Goal: Navigation & Orientation: Find specific page/section

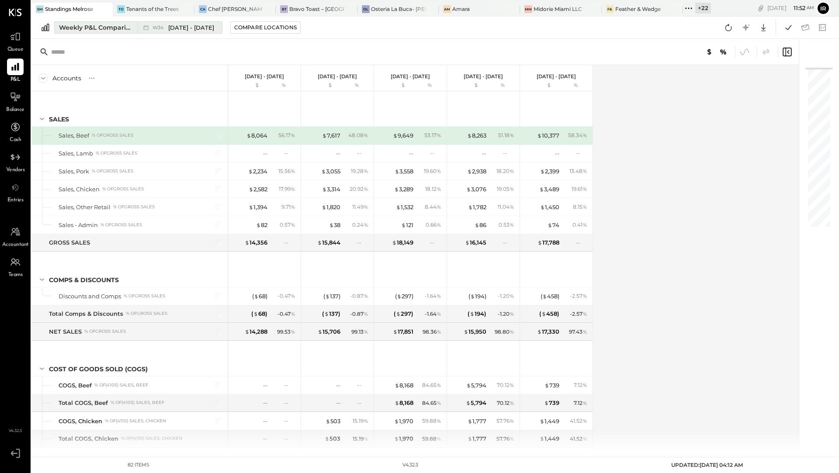
click at [100, 29] on div "Weekly P&L Comparison" at bounding box center [95, 27] width 73 height 9
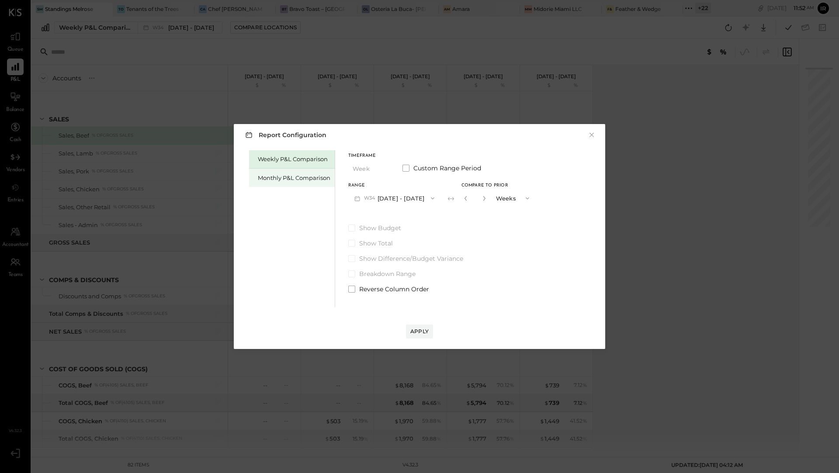
click at [284, 182] on div "Monthly P&L Comparison" at bounding box center [292, 178] width 86 height 18
click at [429, 199] on icon "button" at bounding box center [432, 198] width 7 height 7
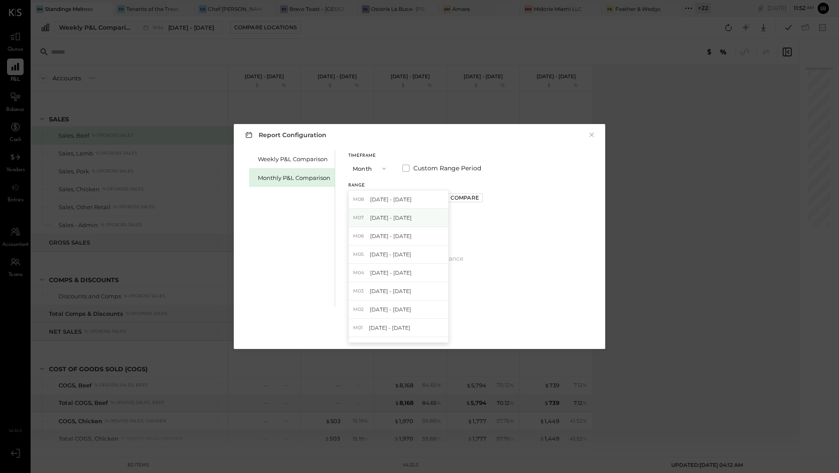
click at [414, 219] on div "M07 [DATE] - [DATE]" at bounding box center [399, 218] width 100 height 18
click at [452, 200] on div "Compare" at bounding box center [465, 197] width 28 height 7
click at [482, 199] on icon "button" at bounding box center [484, 198] width 5 height 5
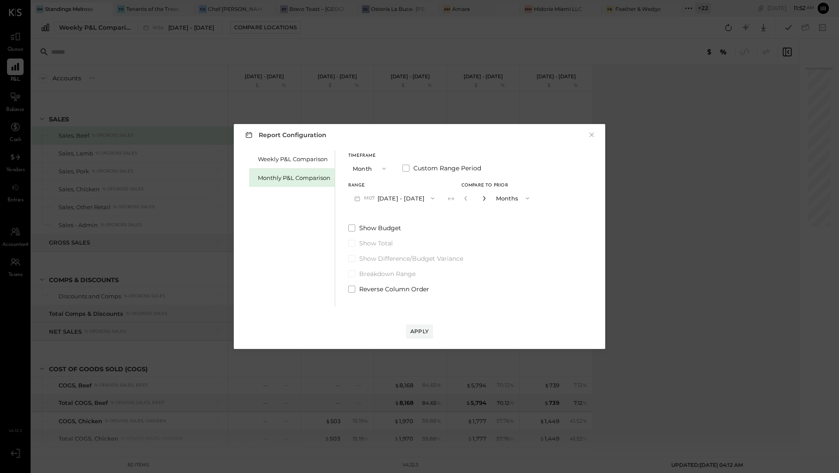
click at [482, 199] on icon "button" at bounding box center [484, 198] width 5 height 5
type input "*"
click at [419, 334] on div "Apply" at bounding box center [419, 331] width 18 height 7
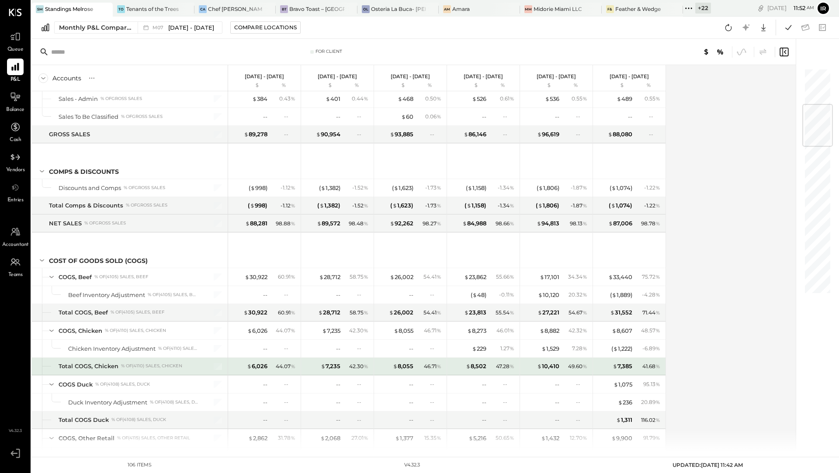
scroll to position [307, 0]
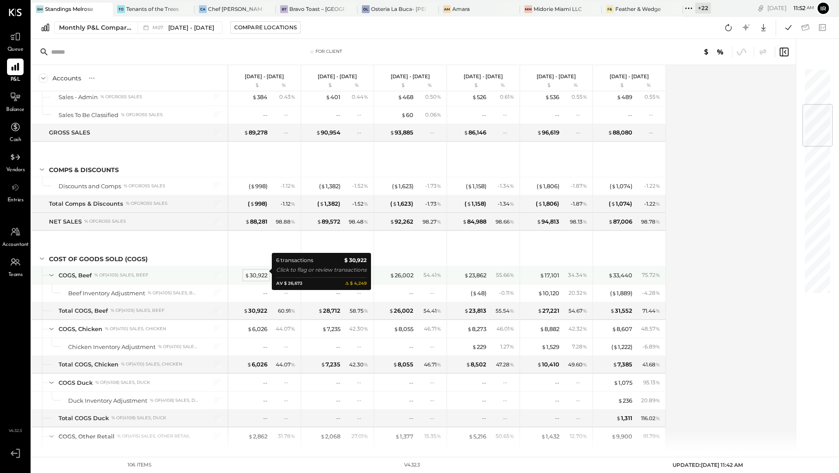
click at [263, 271] on div "$ 30,922" at bounding box center [256, 275] width 23 height 8
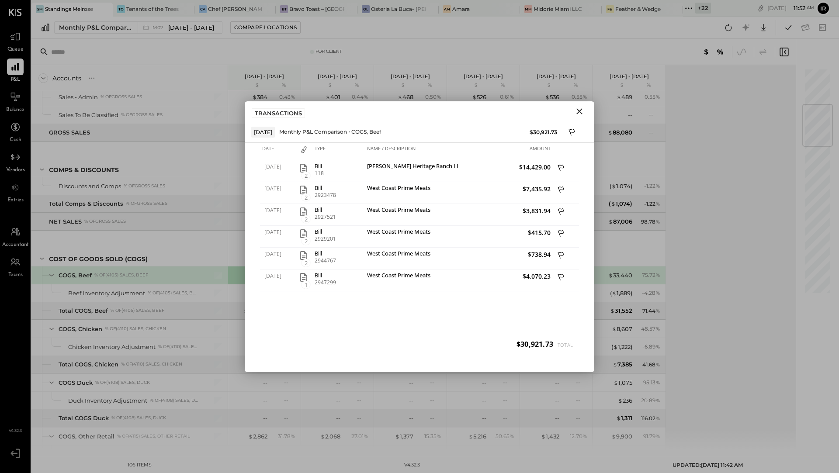
click at [579, 108] on icon "Close" at bounding box center [579, 111] width 10 height 10
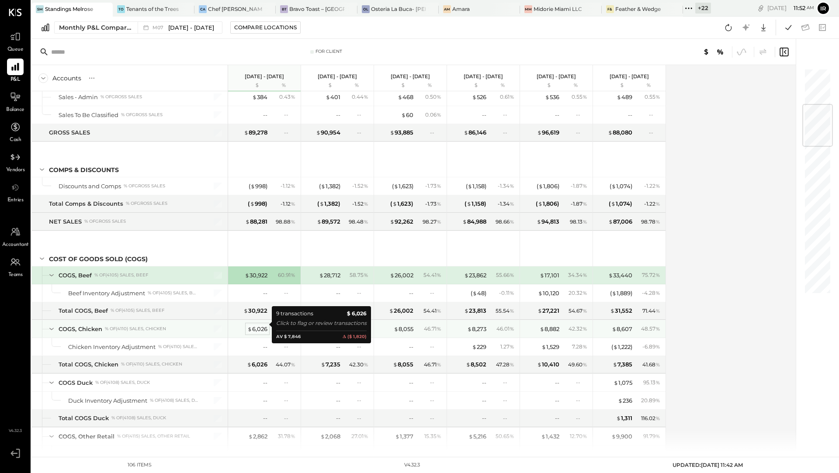
click at [254, 327] on div "$ 6,026" at bounding box center [257, 329] width 20 height 8
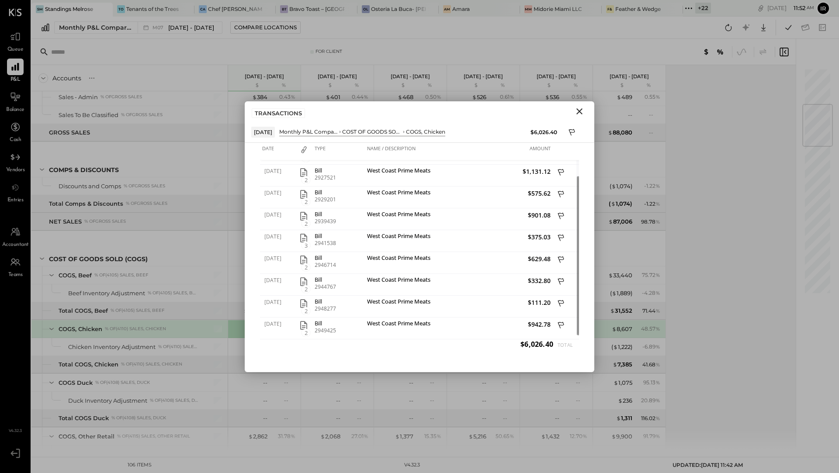
click at [578, 113] on icon "Close" at bounding box center [579, 111] width 10 height 10
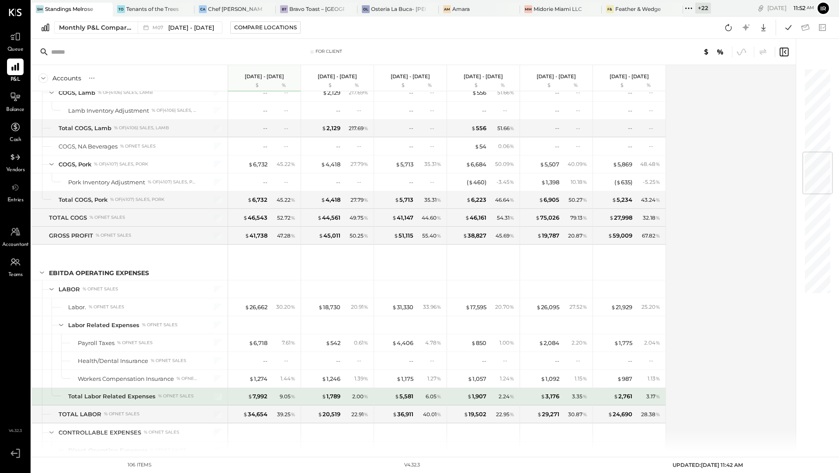
scroll to position [708, 0]
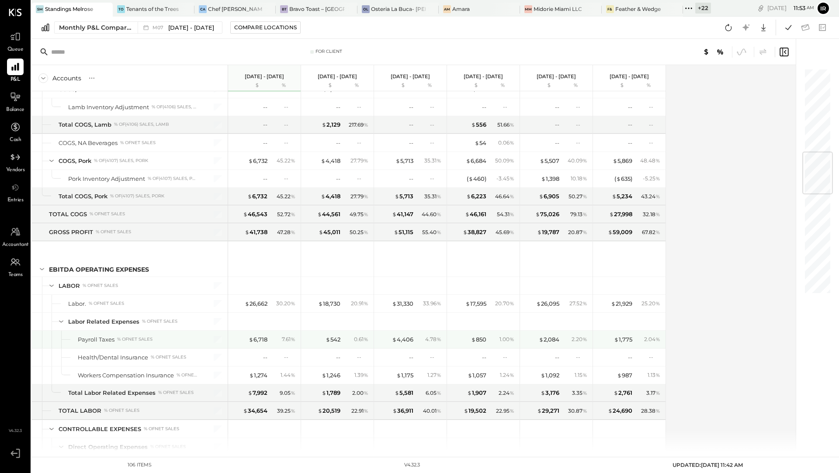
click at [412, 331] on div "$ 4,406 4.78 %" at bounding box center [411, 339] width 66 height 17
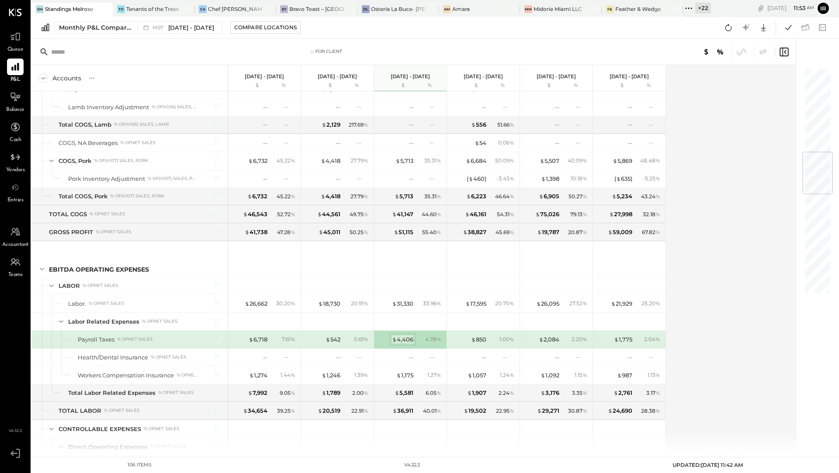
click at [409, 336] on div "$ 4,406" at bounding box center [402, 340] width 21 height 8
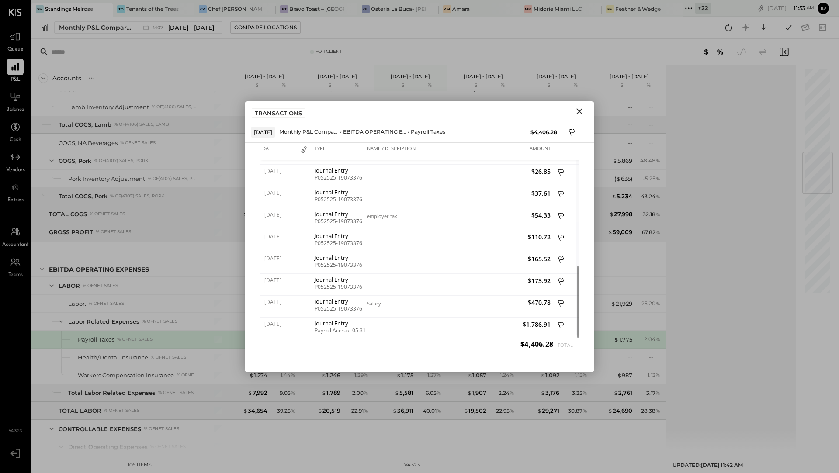
click at [579, 107] on icon "Close" at bounding box center [579, 111] width 10 height 10
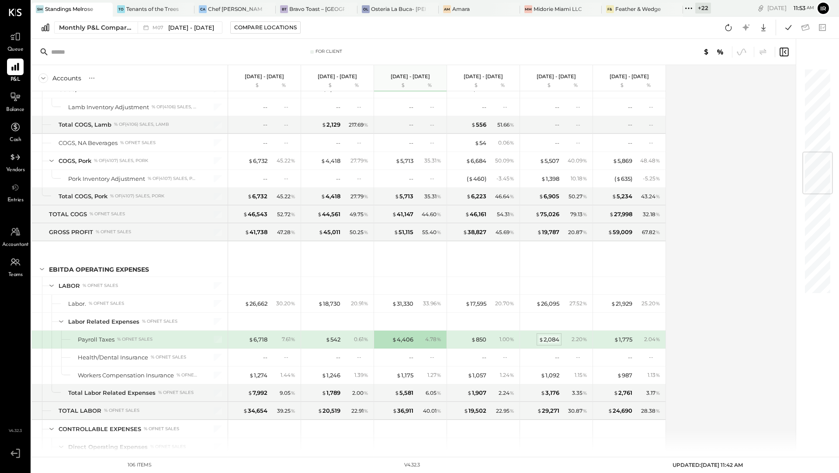
click at [555, 336] on div "$ 2,084" at bounding box center [549, 340] width 21 height 8
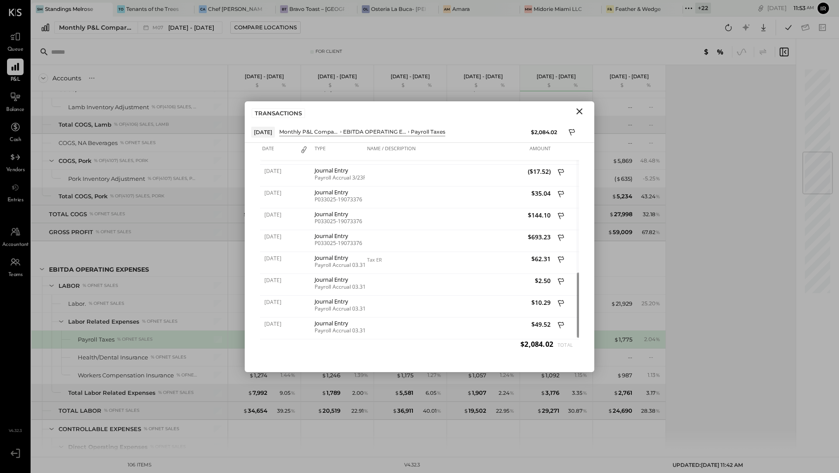
click at [579, 110] on icon "Close" at bounding box center [579, 111] width 10 height 10
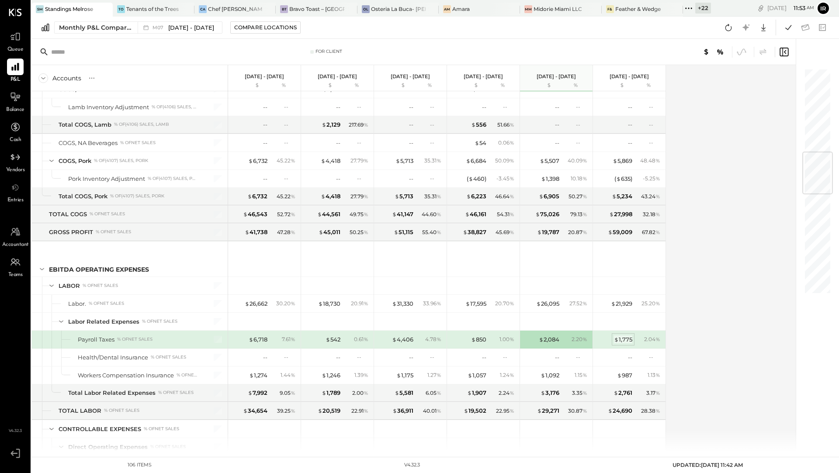
click at [629, 336] on div "$ 1,775" at bounding box center [623, 340] width 18 height 8
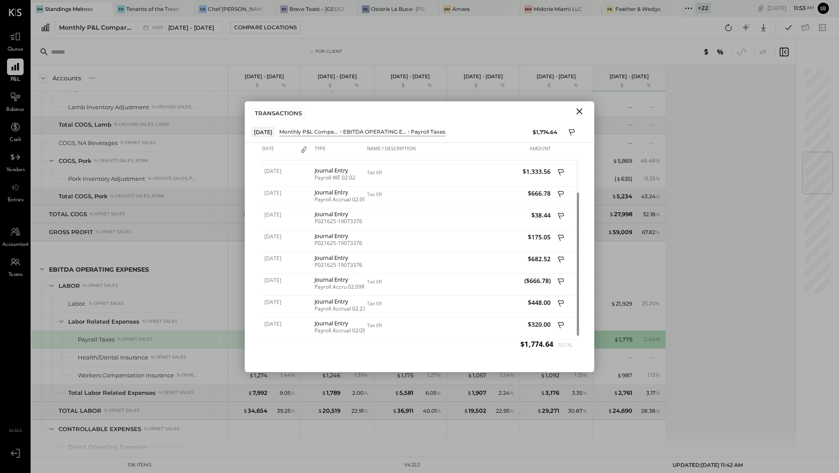
click at [579, 109] on icon "Close" at bounding box center [579, 111] width 10 height 10
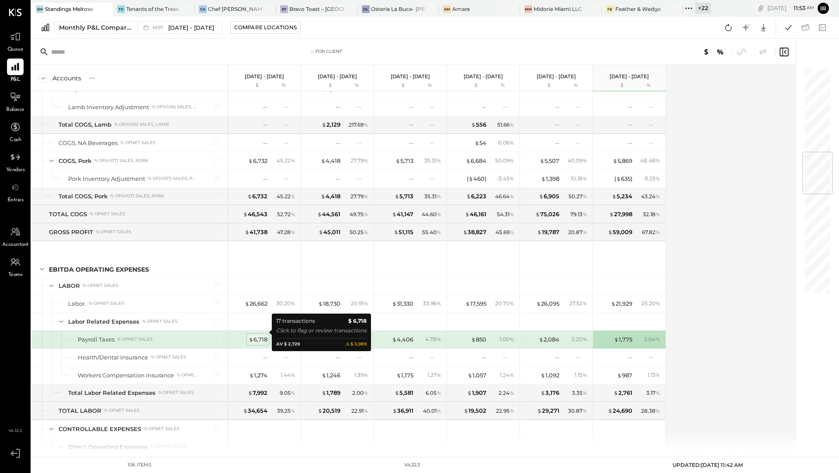
click at [260, 336] on div "$ 6,718" at bounding box center [258, 340] width 19 height 8
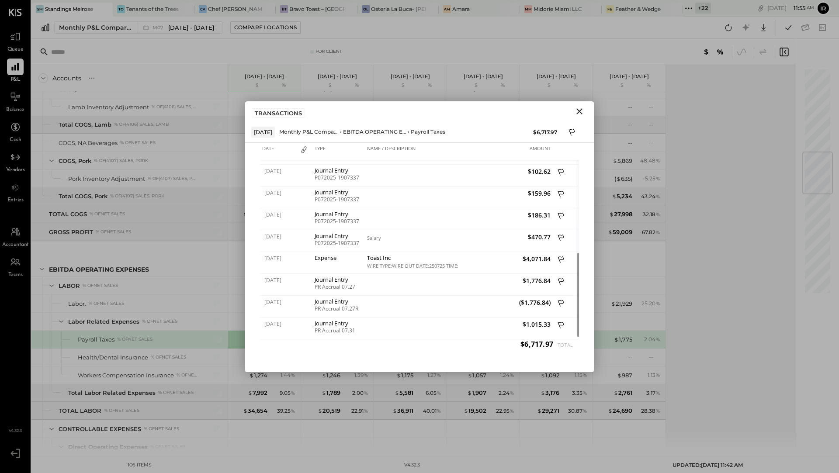
click at [579, 111] on icon "Close" at bounding box center [579, 111] width 6 height 6
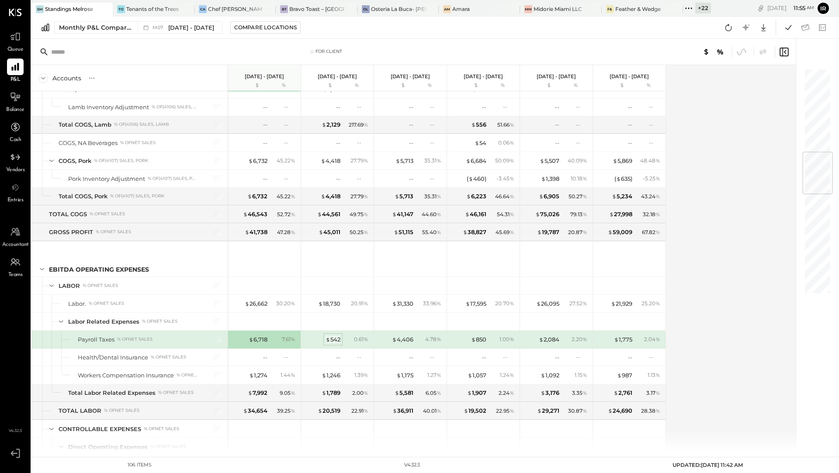
click at [335, 336] on div "$ 542" at bounding box center [333, 340] width 15 height 8
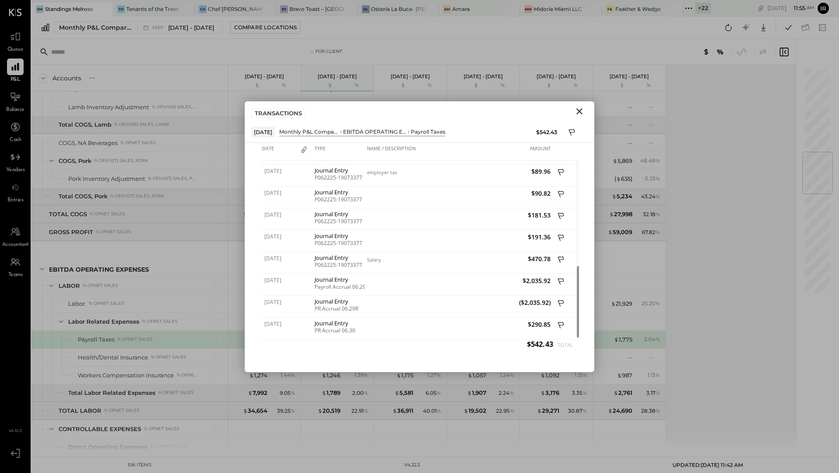
click at [578, 107] on icon "Close" at bounding box center [579, 111] width 10 height 10
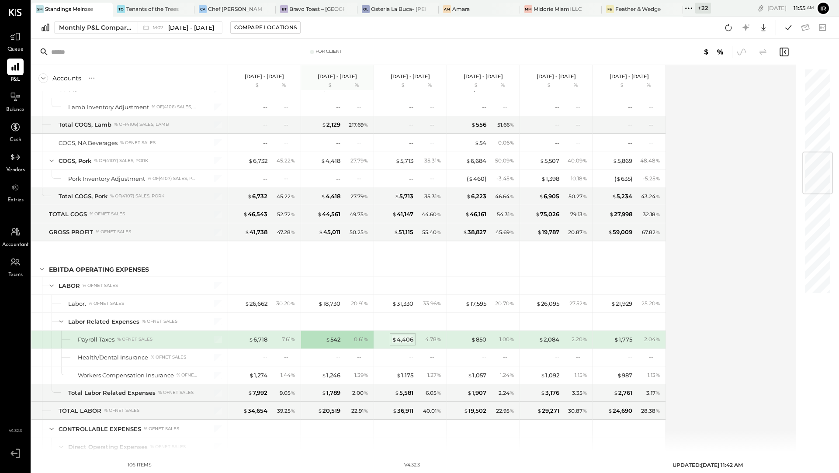
click at [408, 336] on div "$ 4,406" at bounding box center [402, 340] width 21 height 8
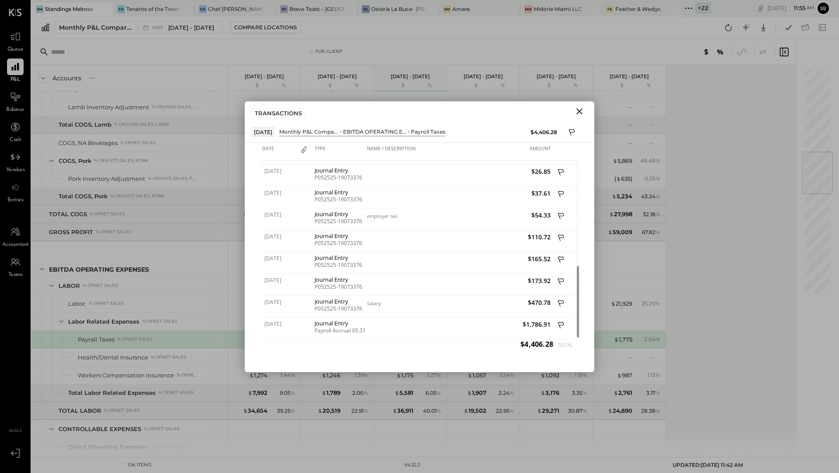
click at [580, 111] on icon "Close" at bounding box center [579, 111] width 6 height 6
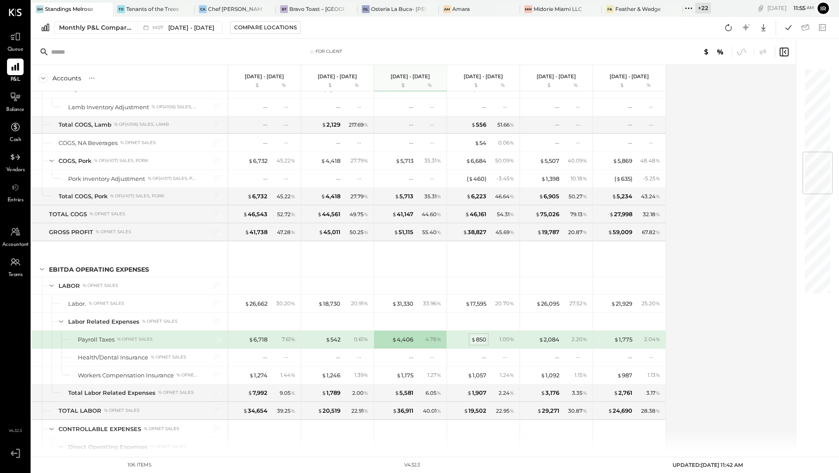
click at [482, 336] on div "$ 850" at bounding box center [478, 340] width 15 height 8
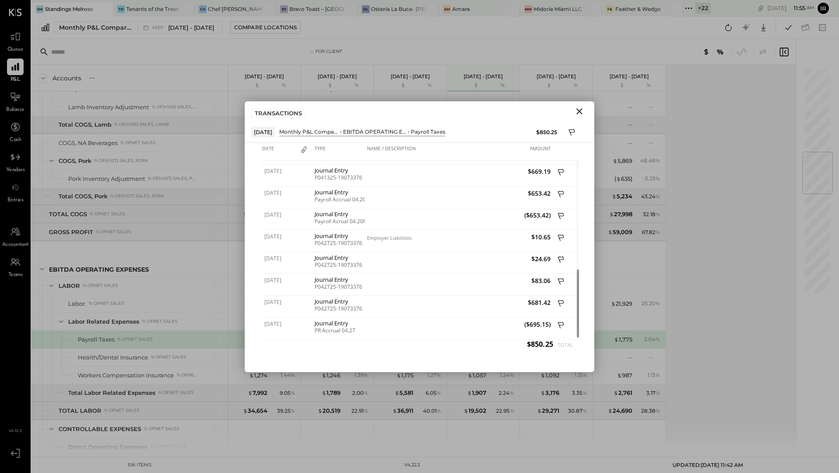
click at [579, 107] on icon "Close" at bounding box center [579, 111] width 10 height 10
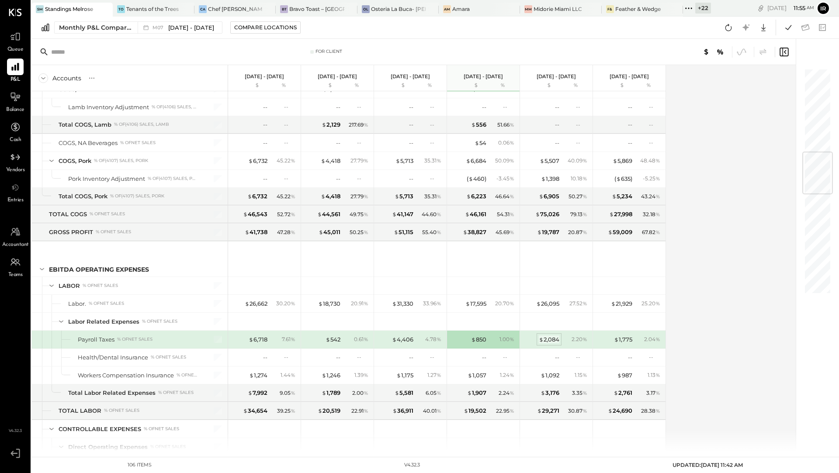
click at [548, 336] on div "$ 2,084" at bounding box center [549, 340] width 21 height 8
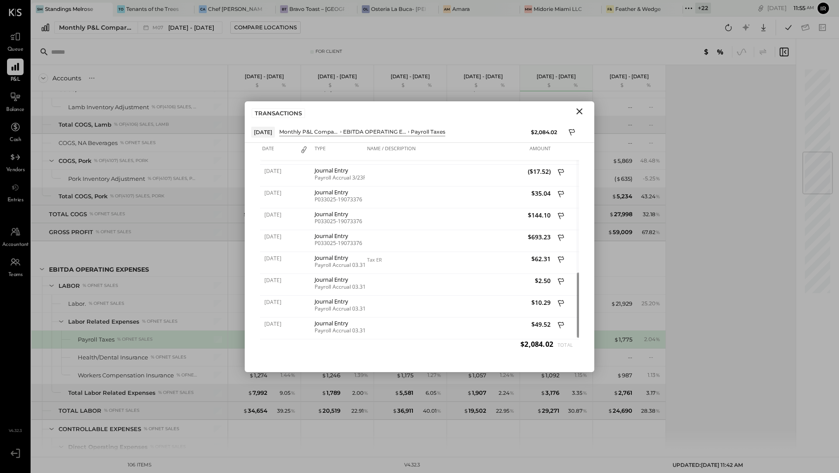
click at [579, 110] on icon "Close" at bounding box center [579, 111] width 6 height 6
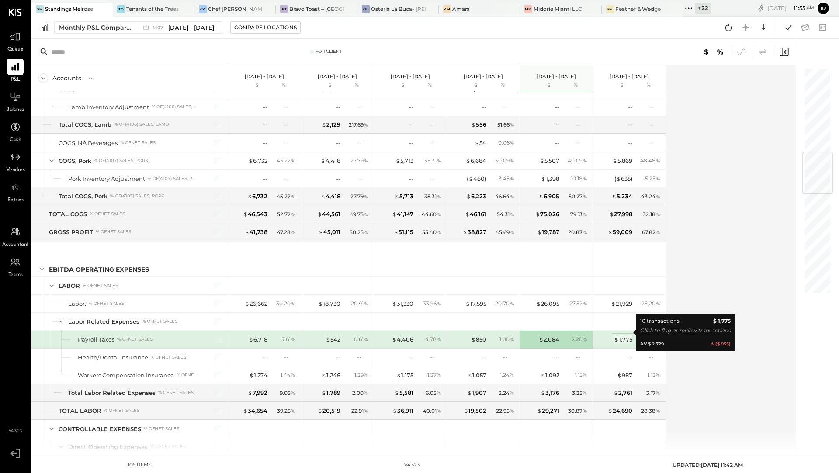
click at [620, 336] on div "$ 1,775" at bounding box center [623, 340] width 18 height 8
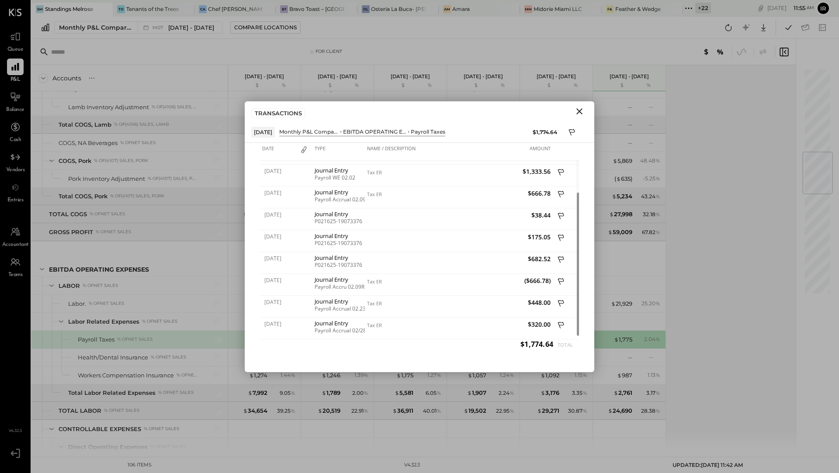
click at [582, 113] on icon "Close" at bounding box center [579, 111] width 6 height 6
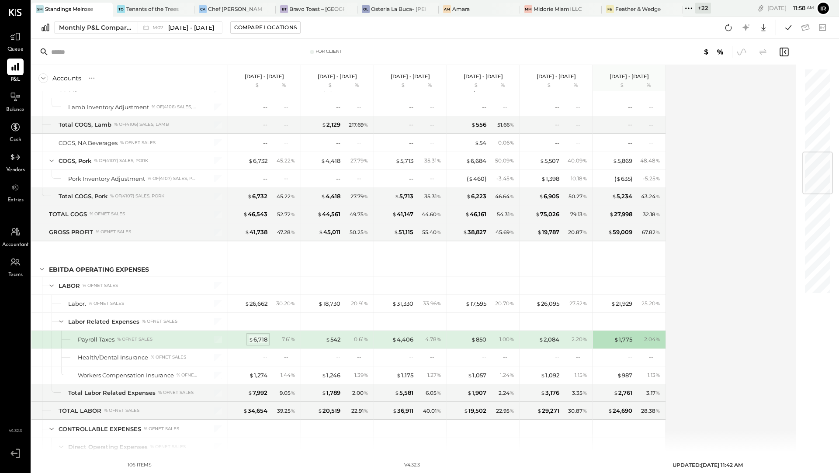
click at [261, 336] on div "$ 6,718" at bounding box center [258, 340] width 19 height 8
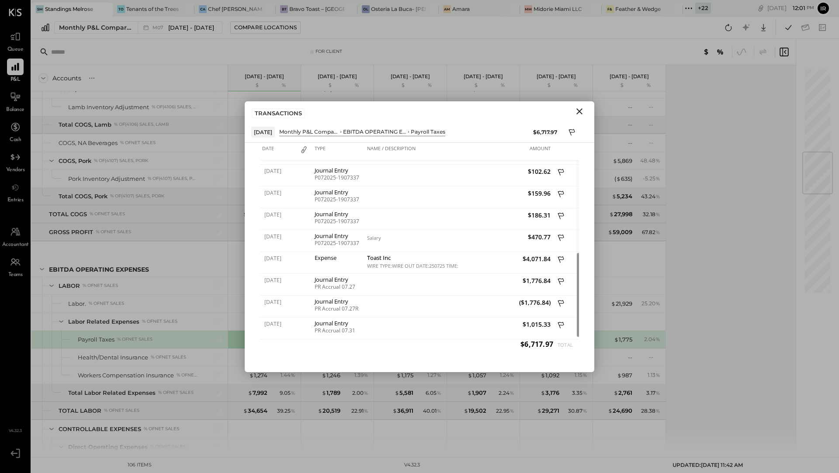
click at [579, 112] on icon "Close" at bounding box center [579, 111] width 10 height 10
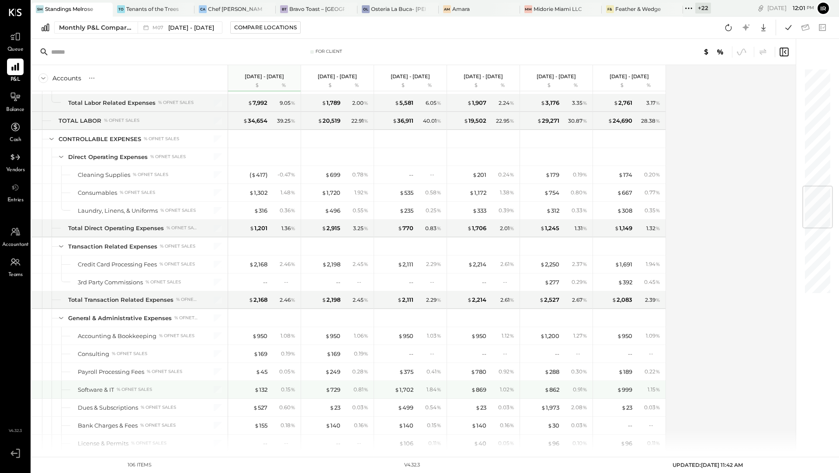
scroll to position [1004, 0]
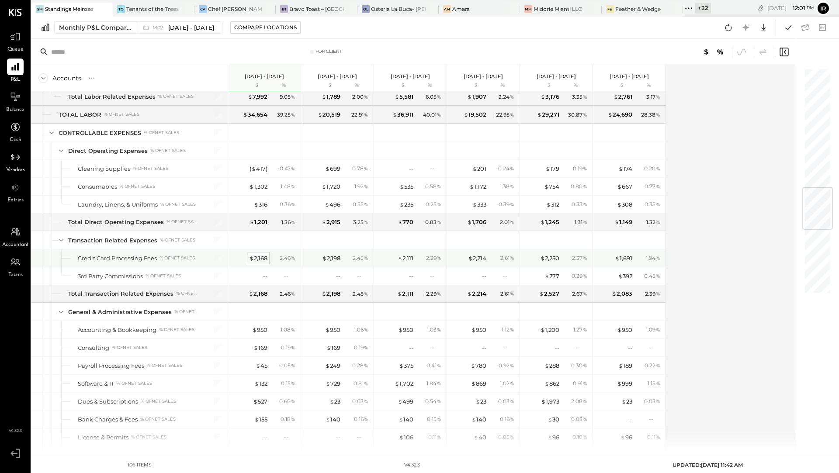
click at [264, 254] on div "$ 2,168" at bounding box center [258, 258] width 18 height 8
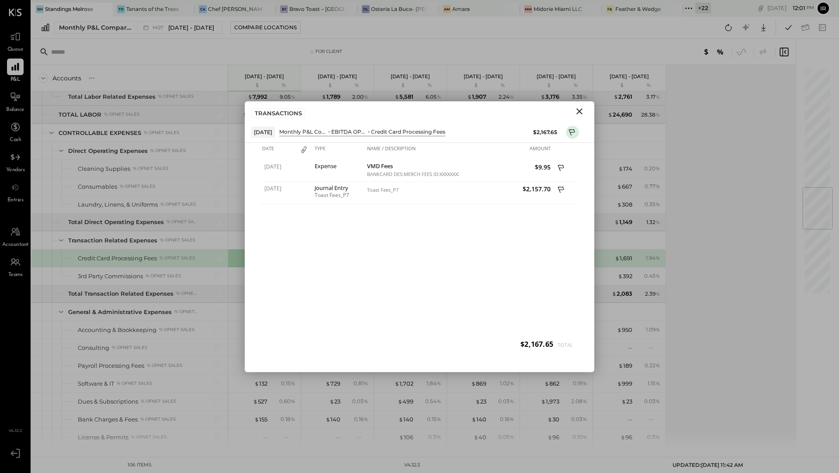
click at [582, 109] on icon "Close" at bounding box center [579, 111] width 6 height 6
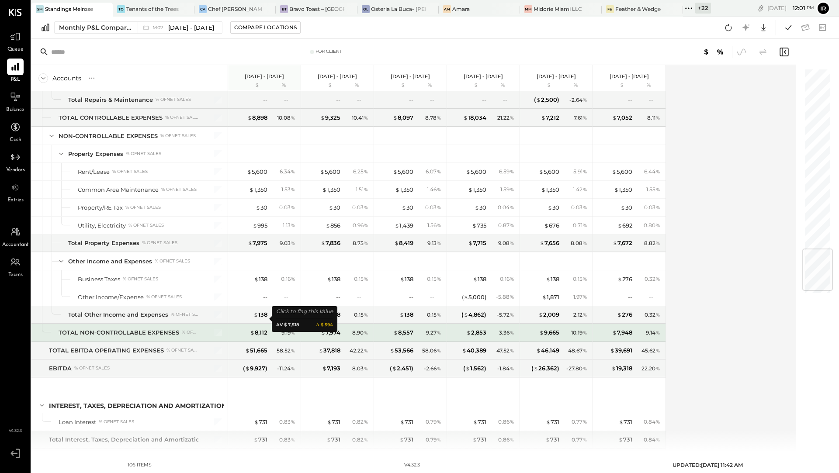
scroll to position [1543, 0]
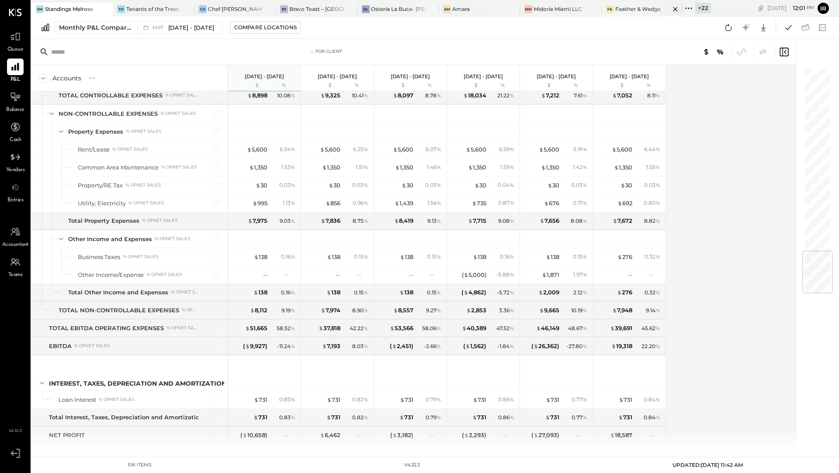
click at [635, 10] on div "Feather & Wedge" at bounding box center [637, 8] width 45 height 7
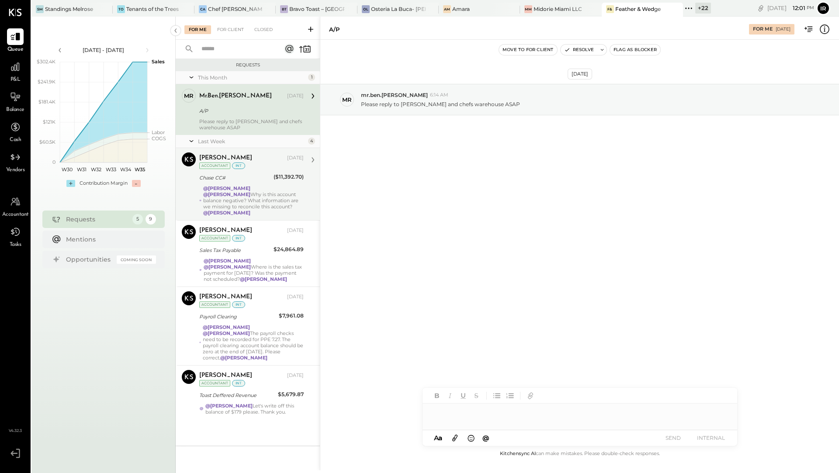
click at [224, 195] on div "@[PERSON_NAME] @[PERSON_NAME] Why is this account balance negative? What inform…" at bounding box center [253, 200] width 101 height 31
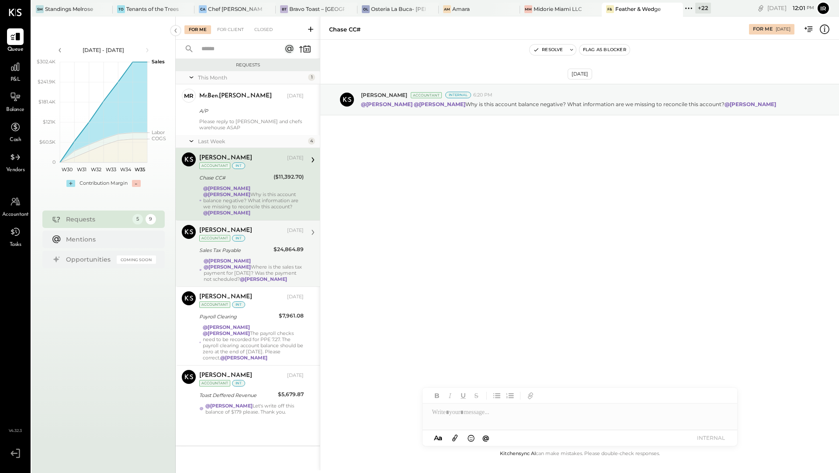
click at [231, 247] on div "Sales Tax Payable" at bounding box center [235, 250] width 72 height 9
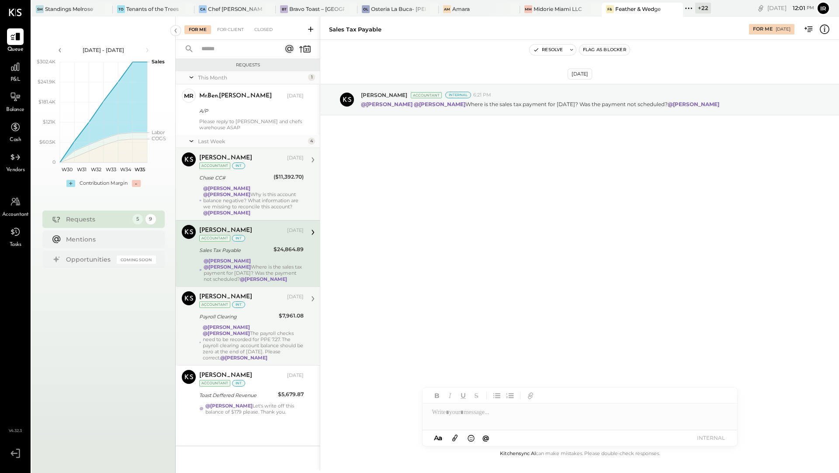
click at [224, 312] on div "Payroll Clearing" at bounding box center [237, 316] width 77 height 9
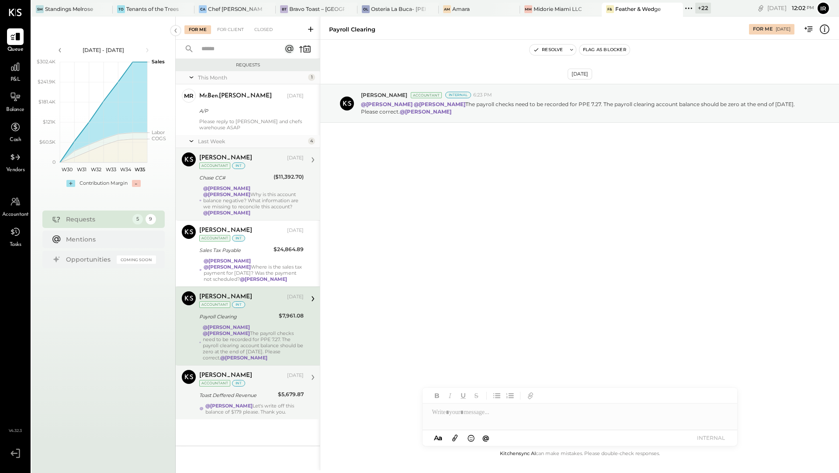
click at [247, 388] on div "[PERSON_NAME] [DATE] Accountant int Toast Deffered Revenue $5,679.87 @[PERSON_N…" at bounding box center [251, 392] width 104 height 45
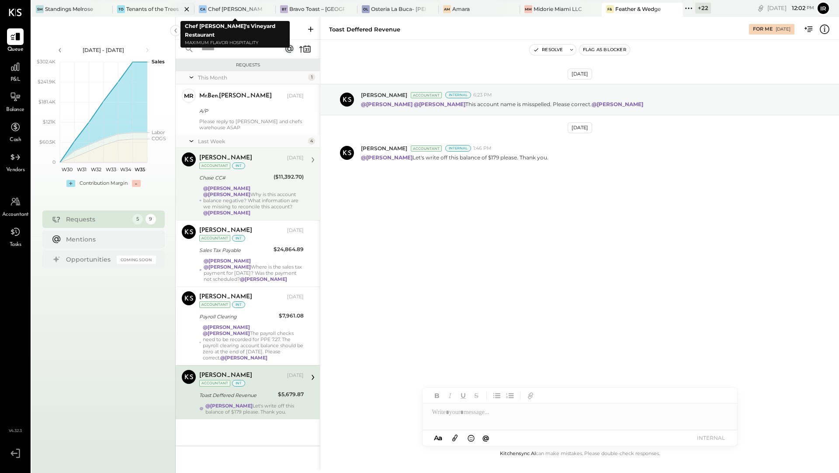
click at [158, 6] on div "Tenants of the Trees" at bounding box center [152, 8] width 52 height 7
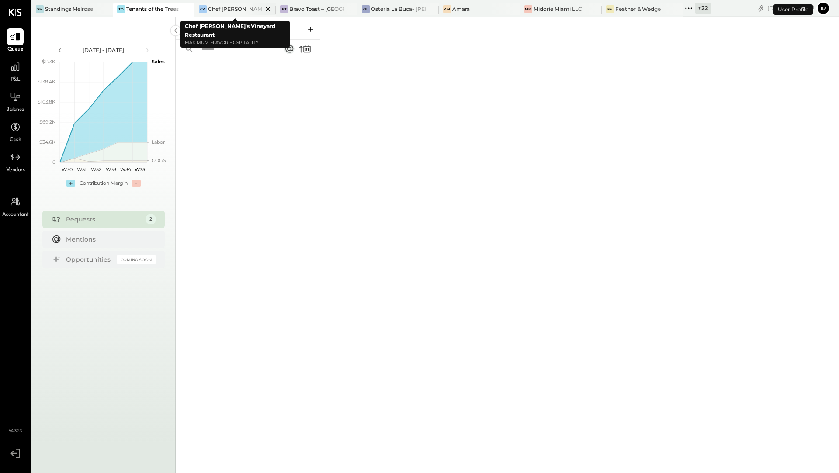
click at [216, 10] on div "Chef [PERSON_NAME]'s Vineyard Restaurant" at bounding box center [235, 8] width 55 height 7
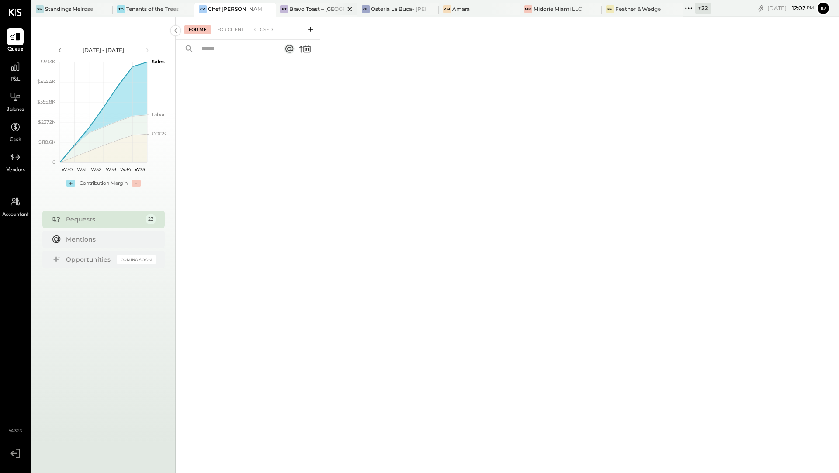
click at [319, 7] on div "Bravo Toast – [GEOGRAPHIC_DATA]" at bounding box center [316, 8] width 55 height 7
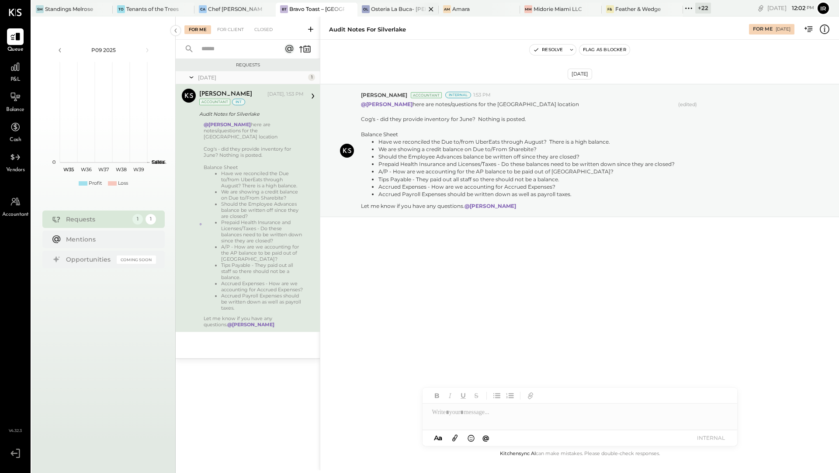
click at [381, 4] on div "OL Osteria La Buca- [PERSON_NAME][GEOGRAPHIC_DATA]" at bounding box center [397, 10] width 81 height 14
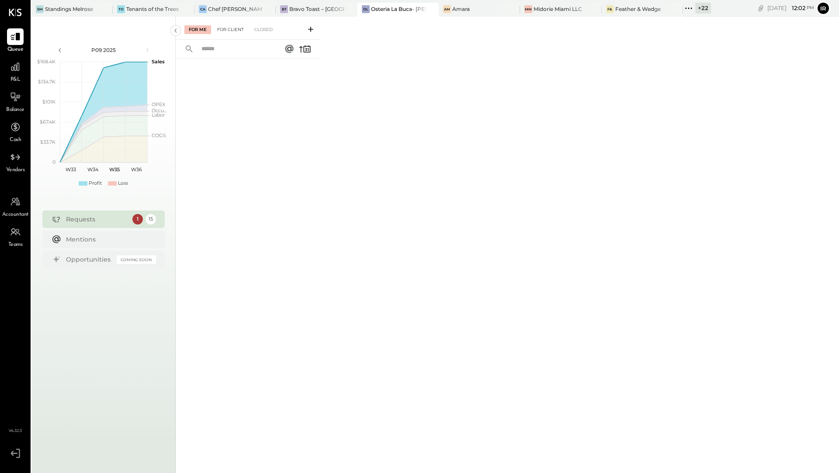
click at [230, 30] on div "For Client" at bounding box center [230, 29] width 35 height 9
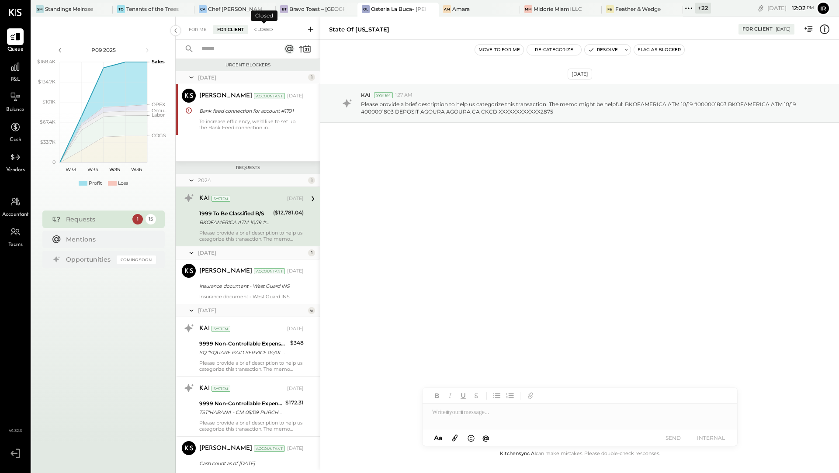
click at [267, 32] on div "Closed" at bounding box center [263, 29] width 27 height 9
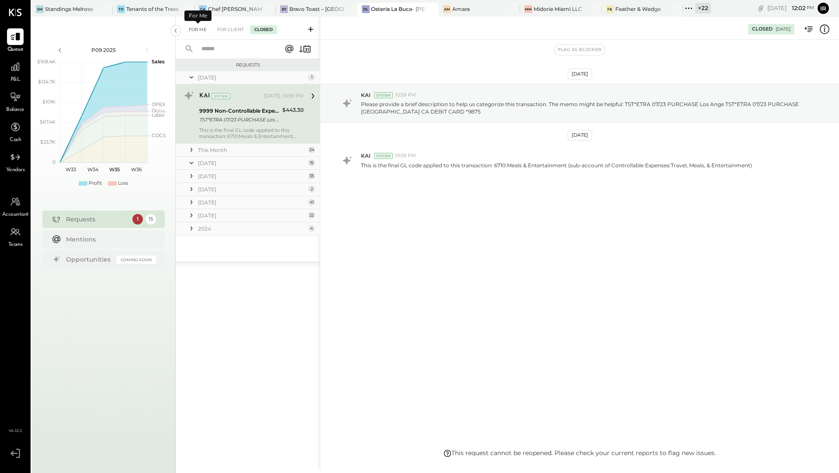
click at [194, 34] on div "For Me" at bounding box center [197, 29] width 27 height 9
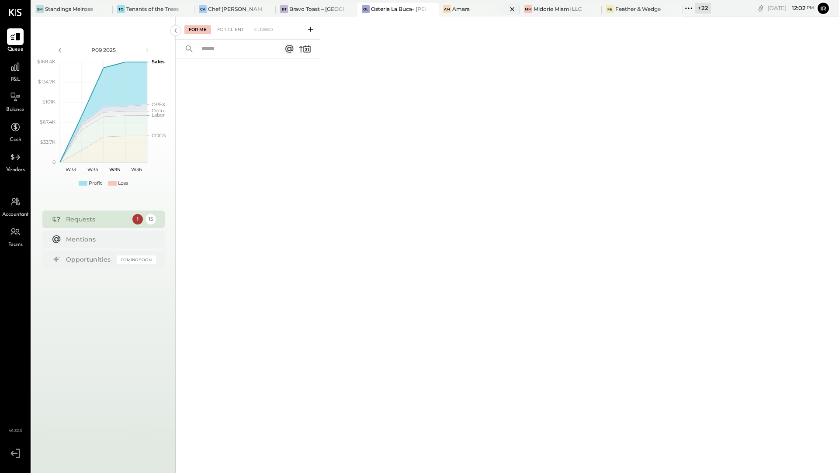
click at [475, 9] on div "Am Amara" at bounding box center [473, 9] width 68 height 8
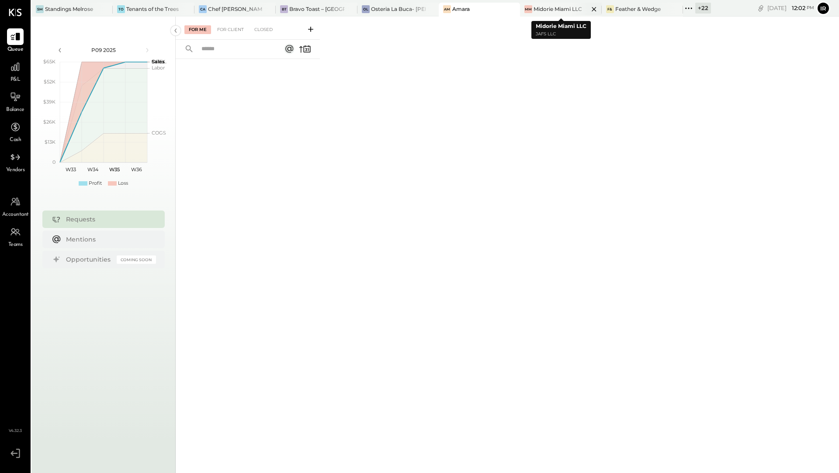
click at [547, 10] on div "Midorie Miami LLC" at bounding box center [558, 8] width 49 height 7
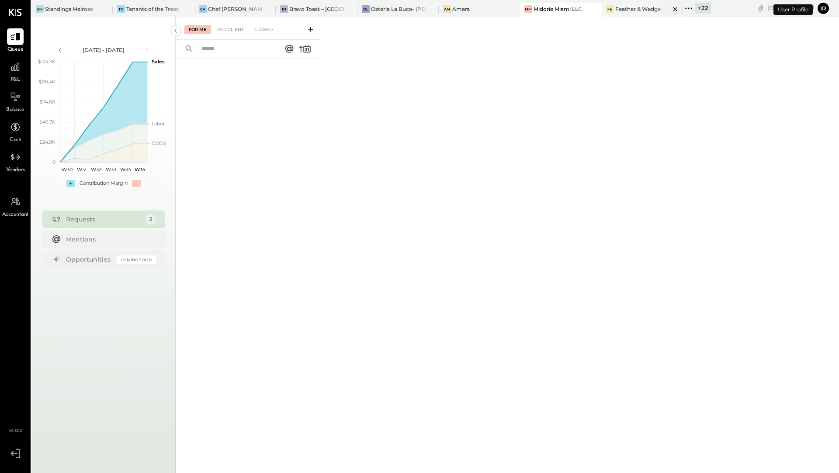
click at [617, 13] on div "F& Feather & Wedge" at bounding box center [642, 10] width 81 height 14
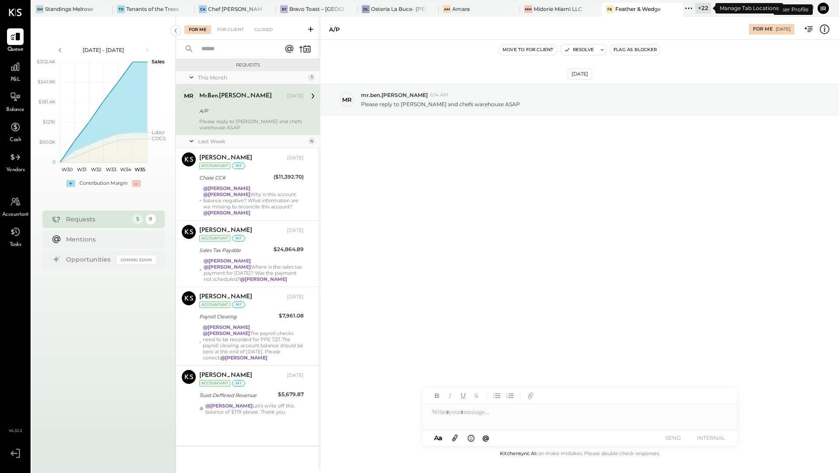
click at [701, 10] on div "+ 22" at bounding box center [703, 8] width 16 height 11
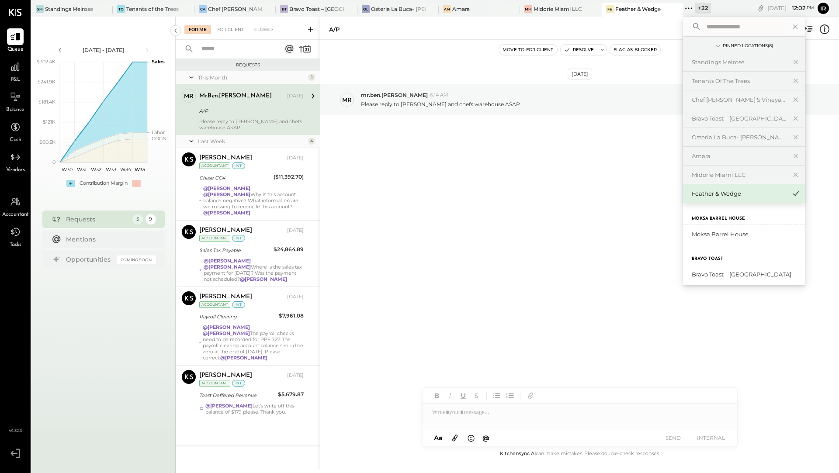
click at [709, 218] on label "Moksa Barrel House" at bounding box center [718, 219] width 53 height 6
click at [722, 233] on div "Moksa Barrel House" at bounding box center [739, 234] width 94 height 8
